Goal: Information Seeking & Learning: Learn about a topic

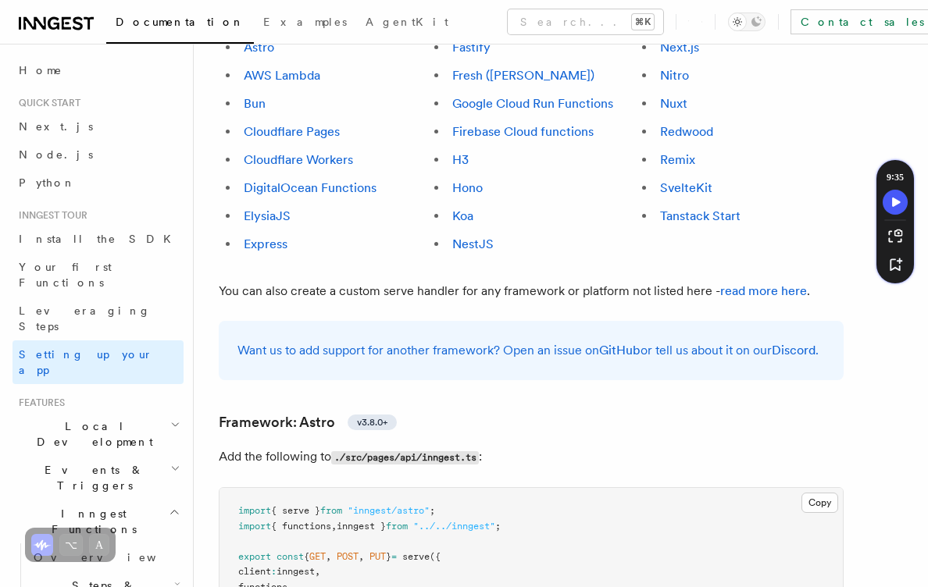
scroll to position [1037, 0]
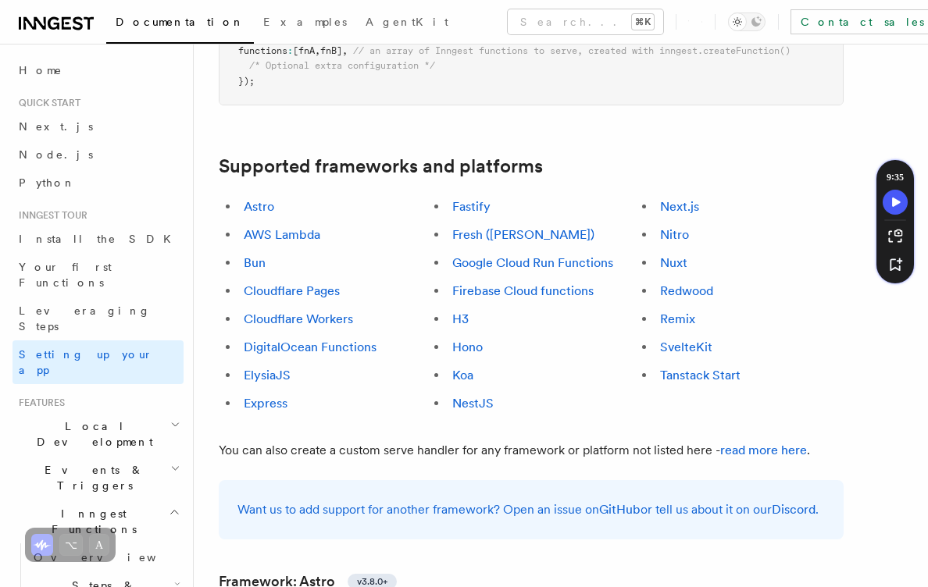
scroll to position [926, 0]
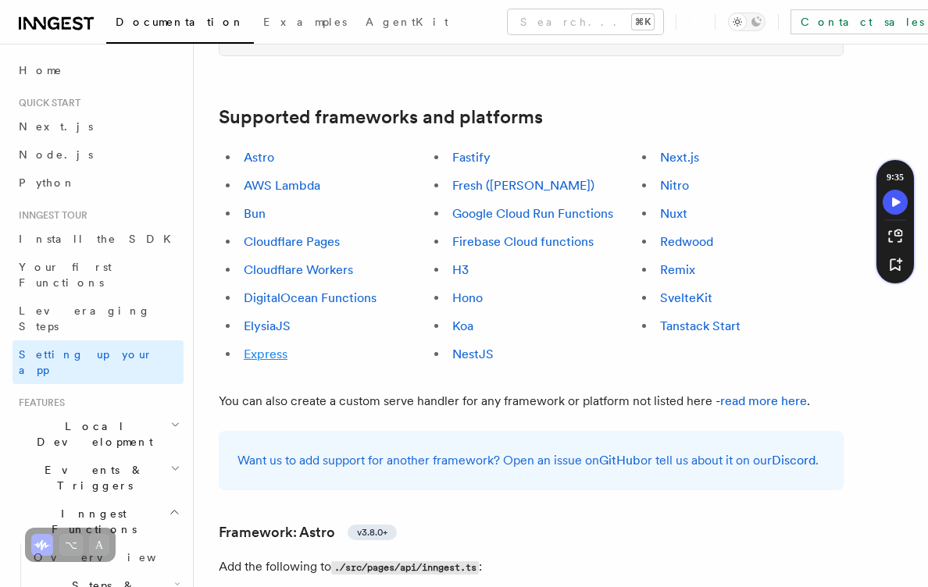
click at [266, 347] on link "Express" at bounding box center [266, 354] width 44 height 15
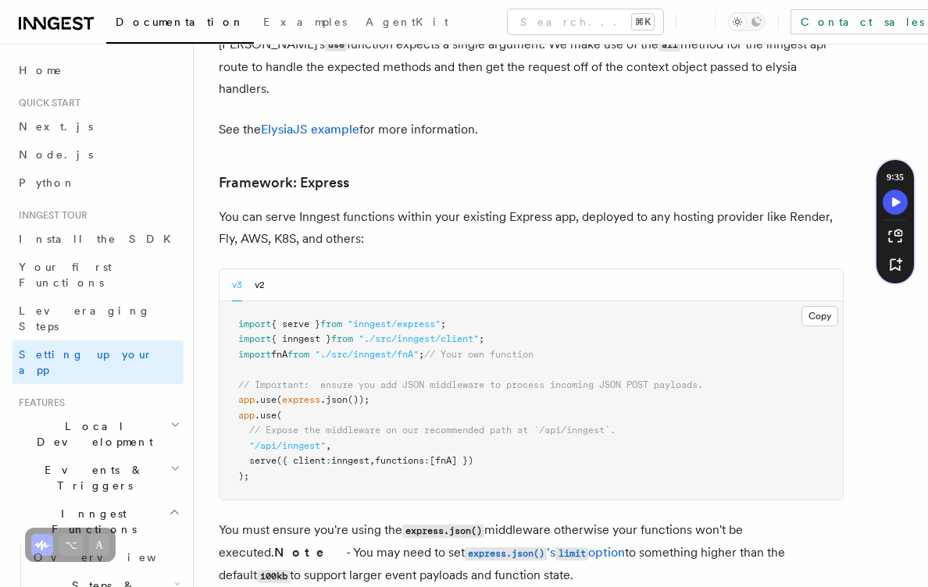
click at [304, 312] on pre "import { serve } from "inngest/express" ; import { inngest } from "./src/innges…" at bounding box center [530, 400] width 623 height 199
click at [818, 306] on button "Copy Copied" at bounding box center [819, 316] width 37 height 20
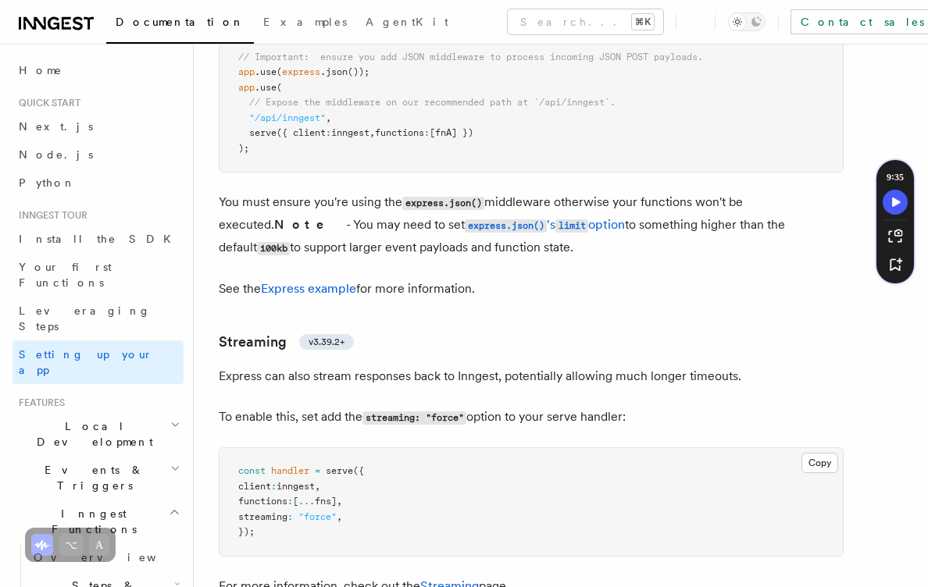
scroll to position [4900, 0]
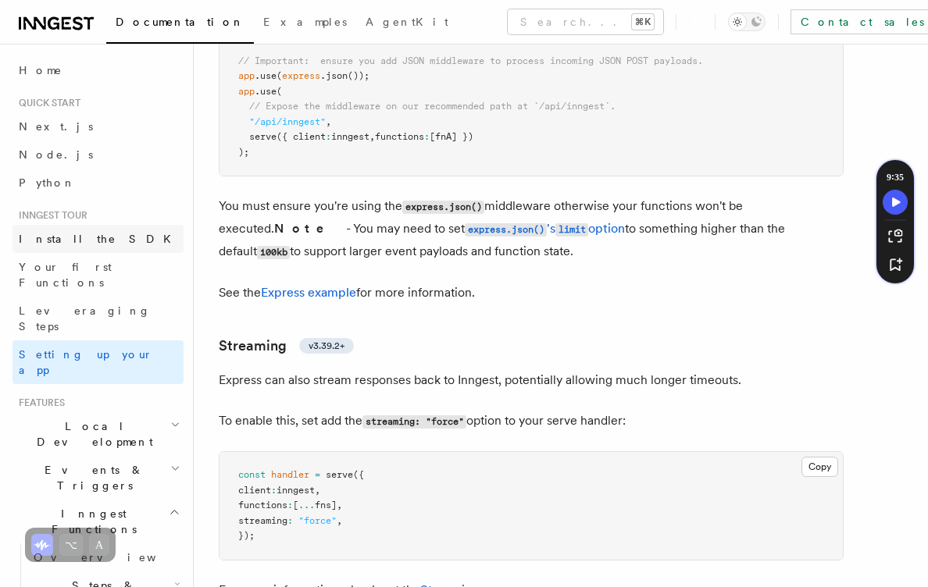
click at [151, 252] on link "Install the SDK" at bounding box center [97, 239] width 171 height 28
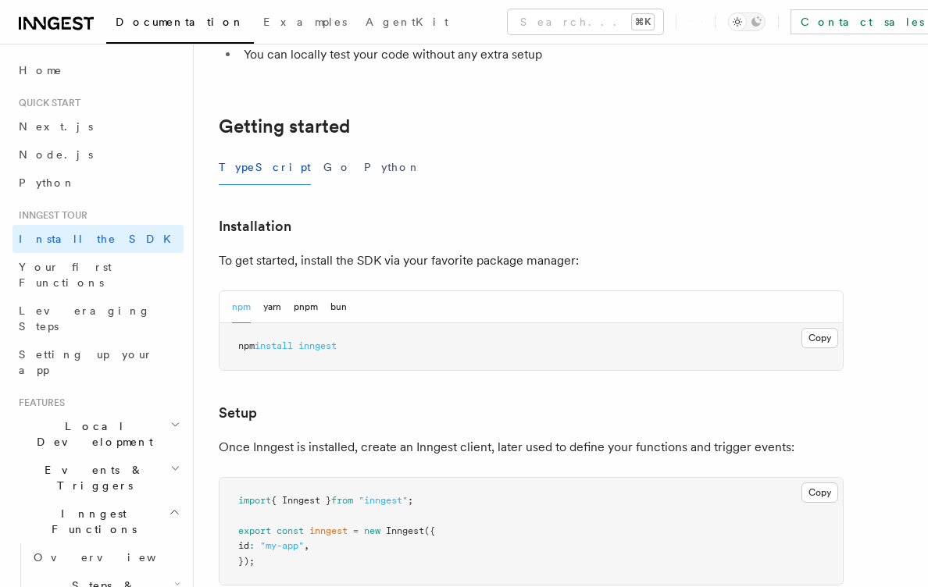
scroll to position [285, 0]
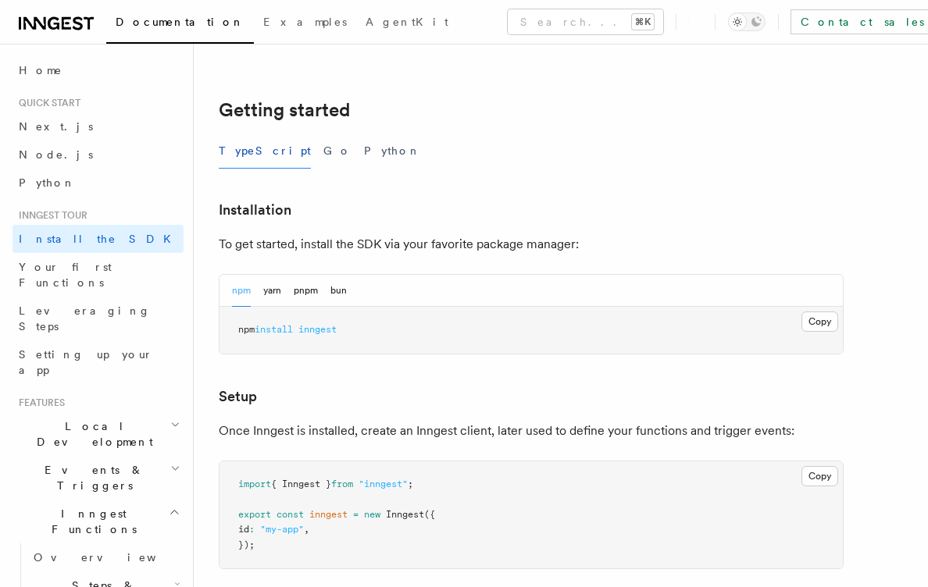
click at [794, 322] on pre "npm install inngest" at bounding box center [530, 330] width 623 height 47
click at [804, 321] on button "Copy Copied" at bounding box center [819, 322] width 37 height 20
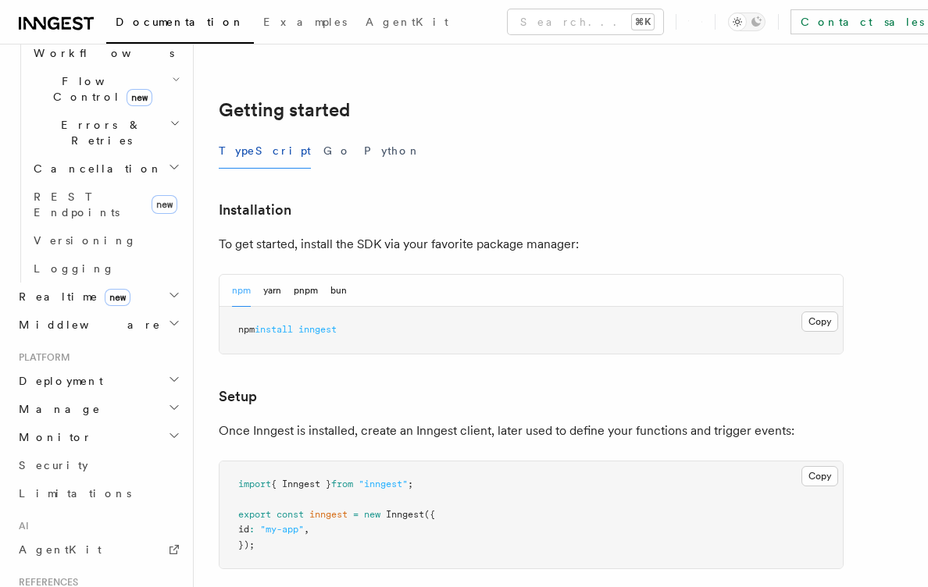
scroll to position [693, 0]
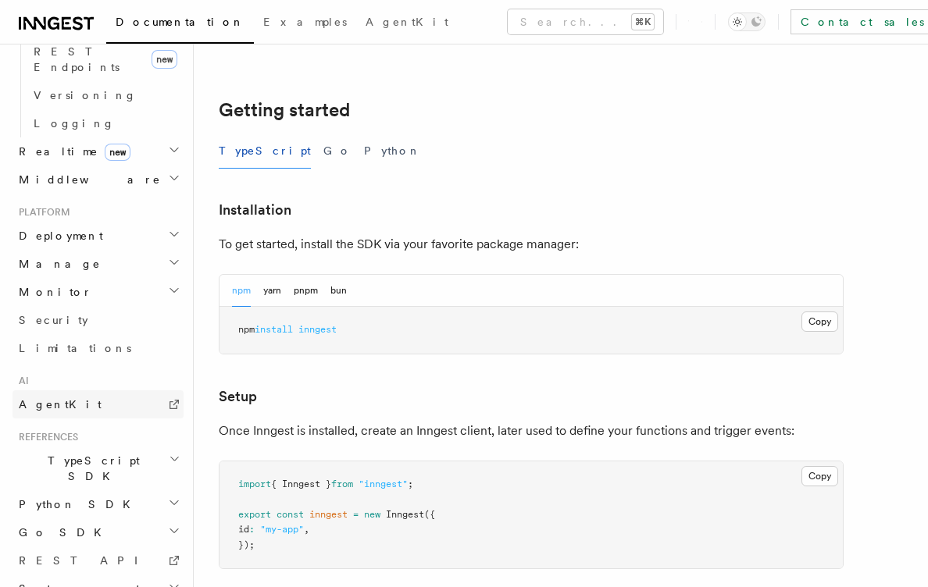
click at [108, 390] on link "AgentKit" at bounding box center [97, 404] width 171 height 28
